Goal: Task Accomplishment & Management: Use online tool/utility

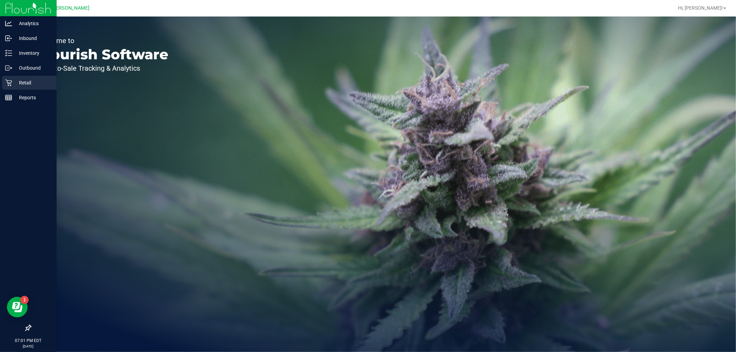
click at [9, 83] on icon at bounding box center [8, 82] width 7 height 7
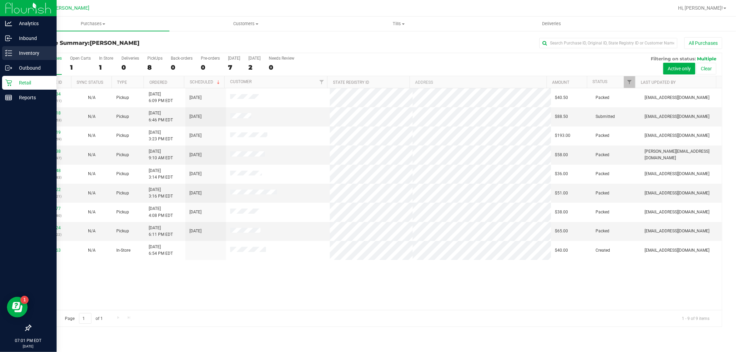
click at [11, 47] on div "Inventory" at bounding box center [29, 53] width 55 height 14
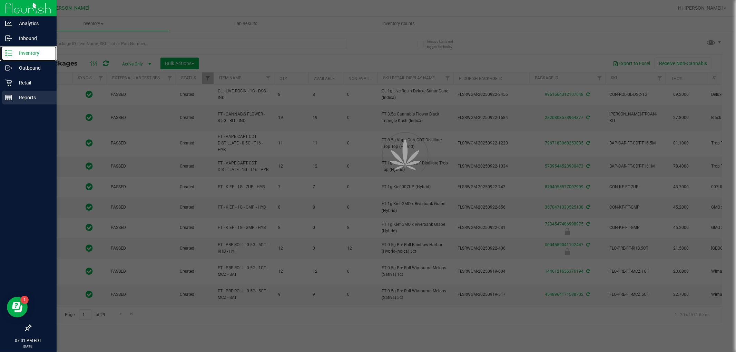
type input "[DATE]"
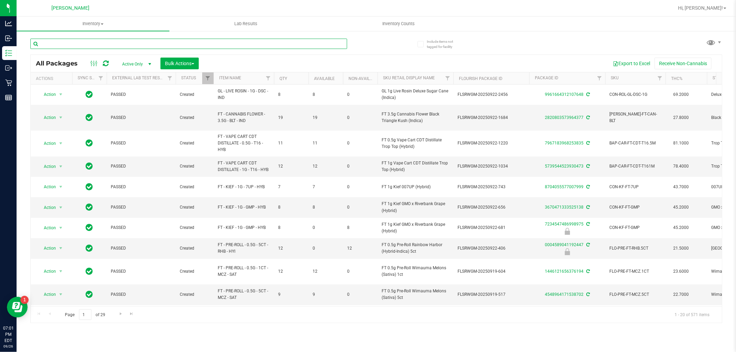
click at [113, 48] on input "text" at bounding box center [188, 44] width 317 height 10
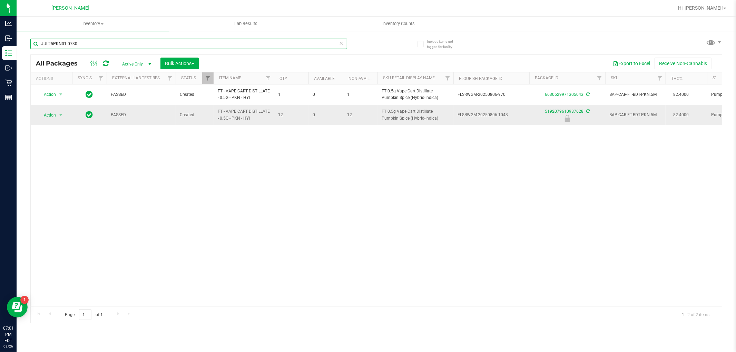
type input "JUL25PKN01-0730"
click at [53, 118] on span "Action" at bounding box center [47, 115] width 19 height 10
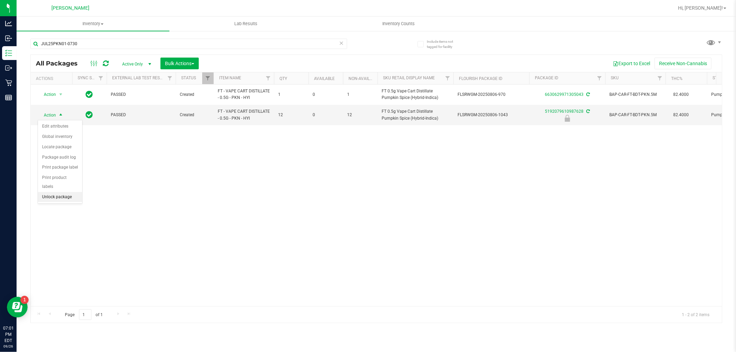
click at [62, 197] on li "Unlock package" at bounding box center [60, 197] width 44 height 10
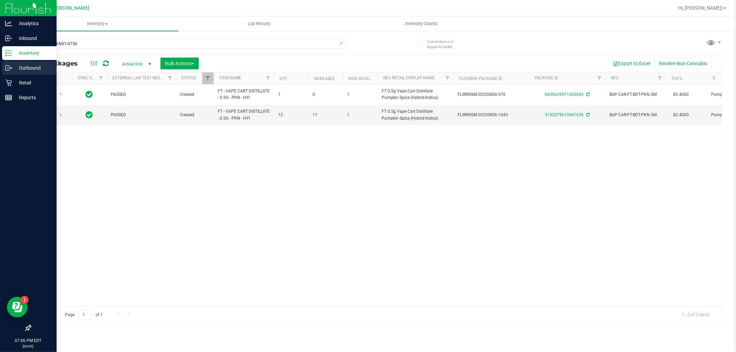
click at [7, 68] on circle at bounding box center [7, 68] width 1 height 1
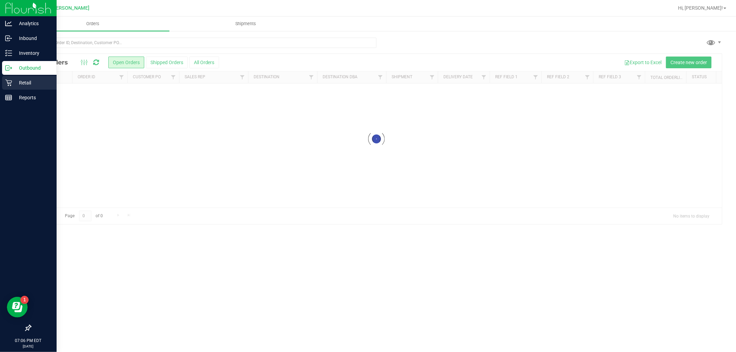
click at [18, 83] on p "Retail" at bounding box center [32, 83] width 41 height 8
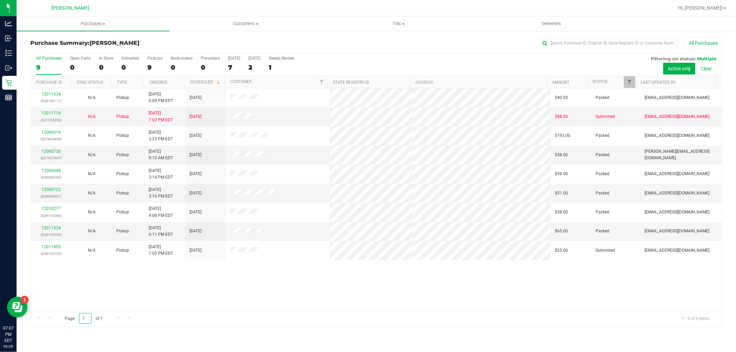
click at [91, 314] on input "1" at bounding box center [85, 318] width 12 height 11
